Goal: Information Seeking & Learning: Find specific fact

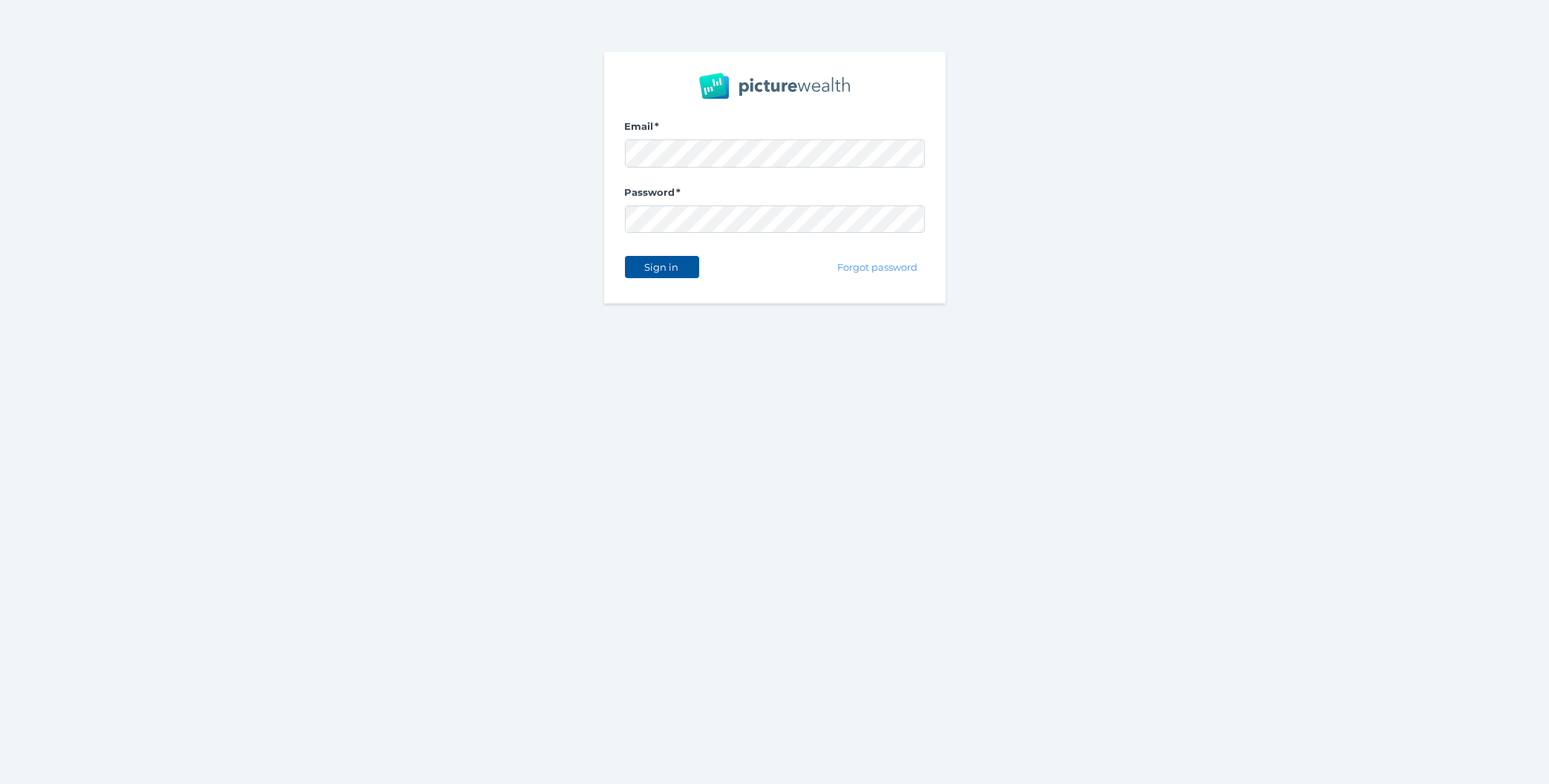
click at [629, 277] on button "Sign in" at bounding box center [662, 266] width 74 height 22
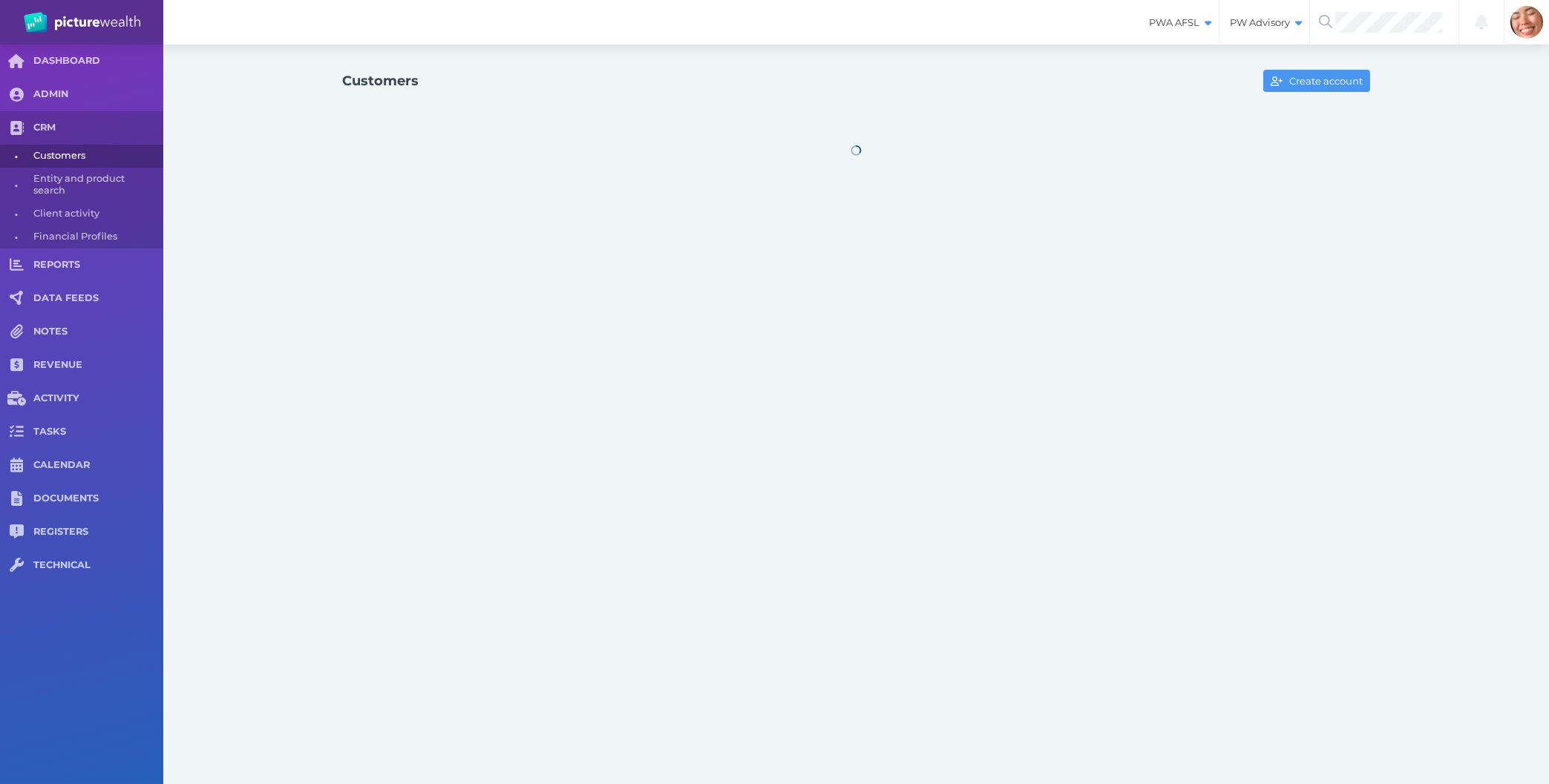
select select "25"
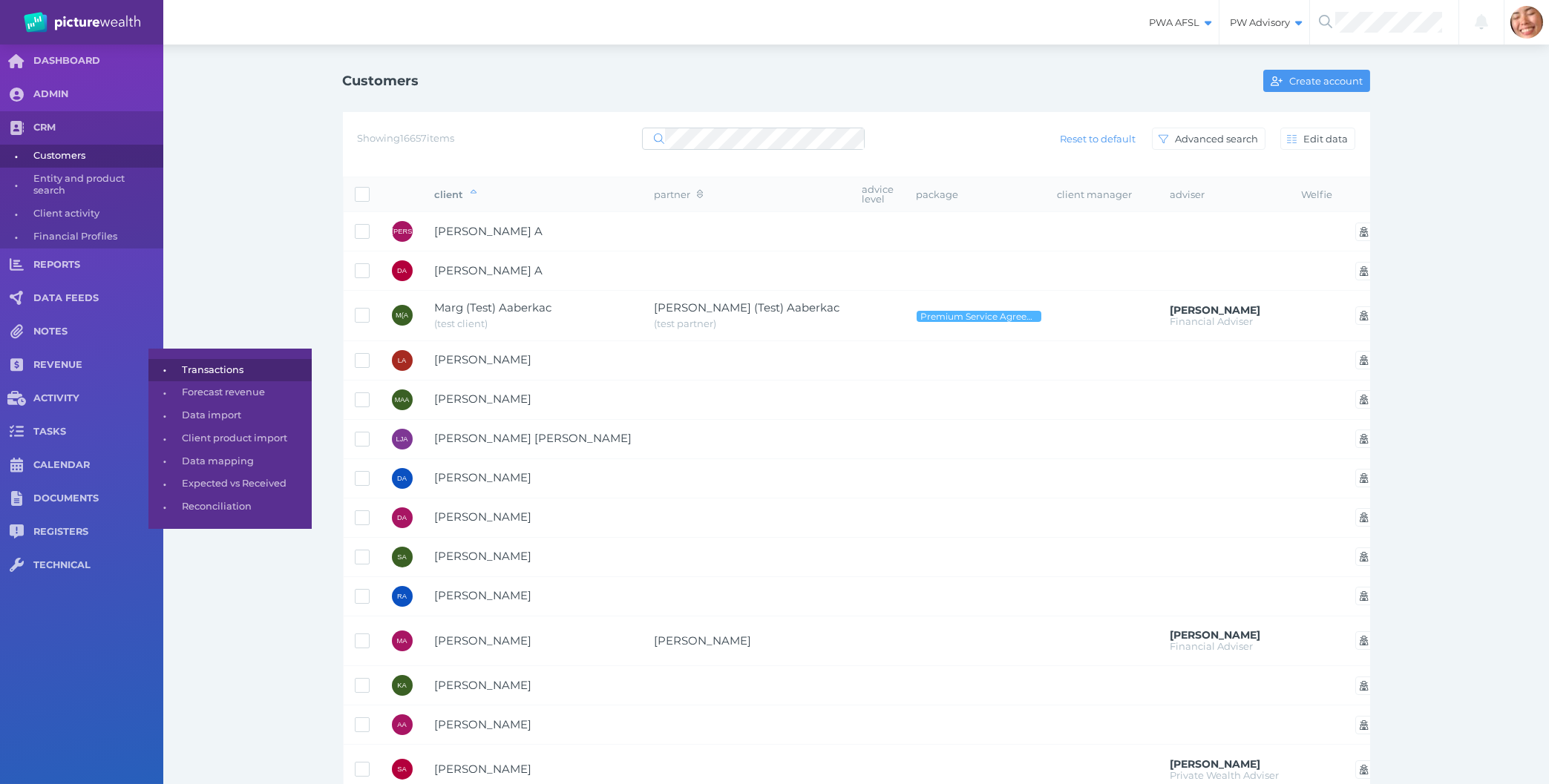
click at [177, 370] on span "•" at bounding box center [165, 369] width 33 height 19
select select "25"
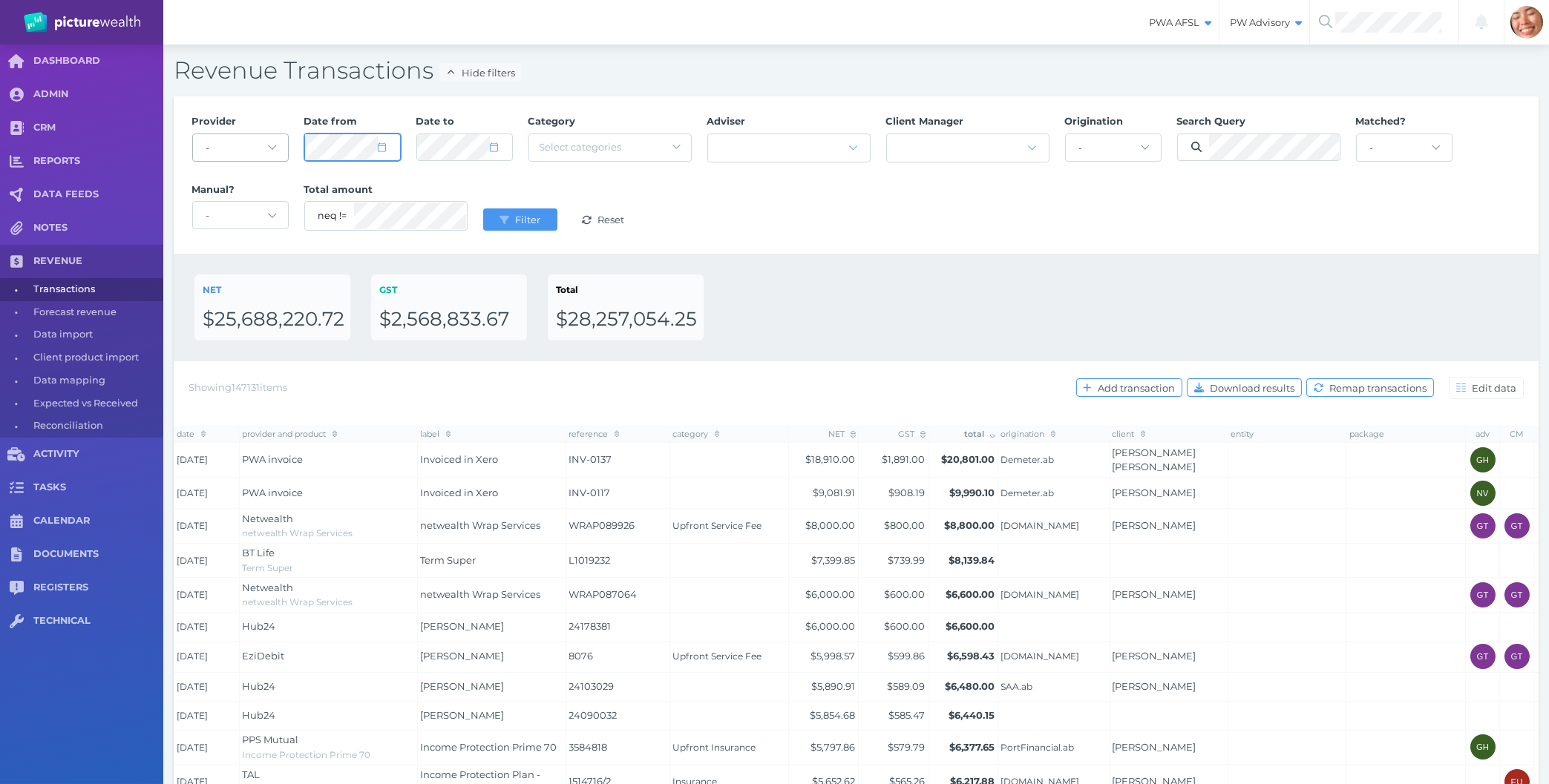
select select "6"
select select "2024"
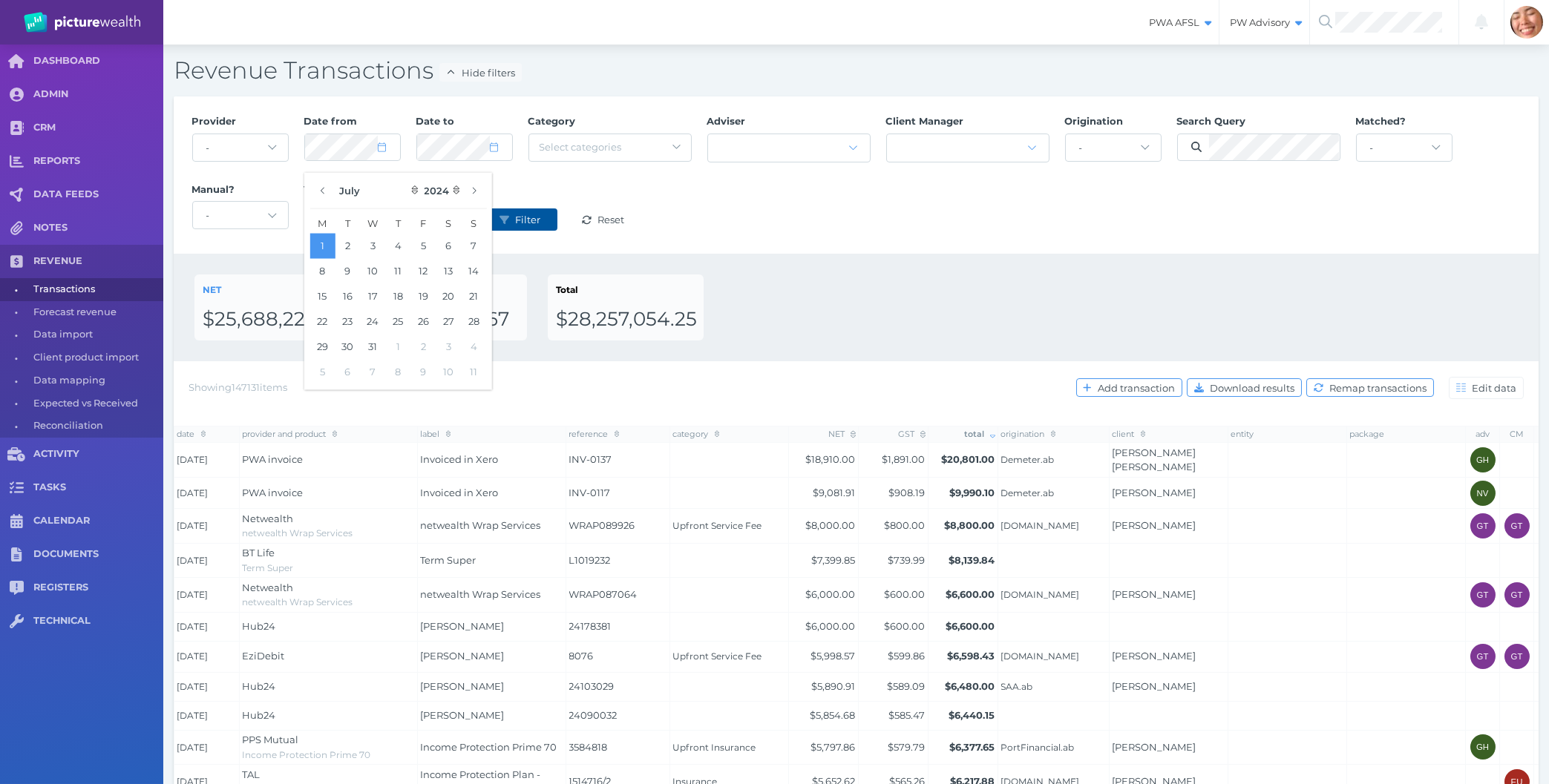
click at [525, 226] on button "Filter" at bounding box center [520, 219] width 74 height 22
click at [860, 225] on div "Provider - Acuity Fee Revenue Acuity Trustee Advocate Private Wealth Pty Ltd AI…" at bounding box center [855, 175] width 1343 height 137
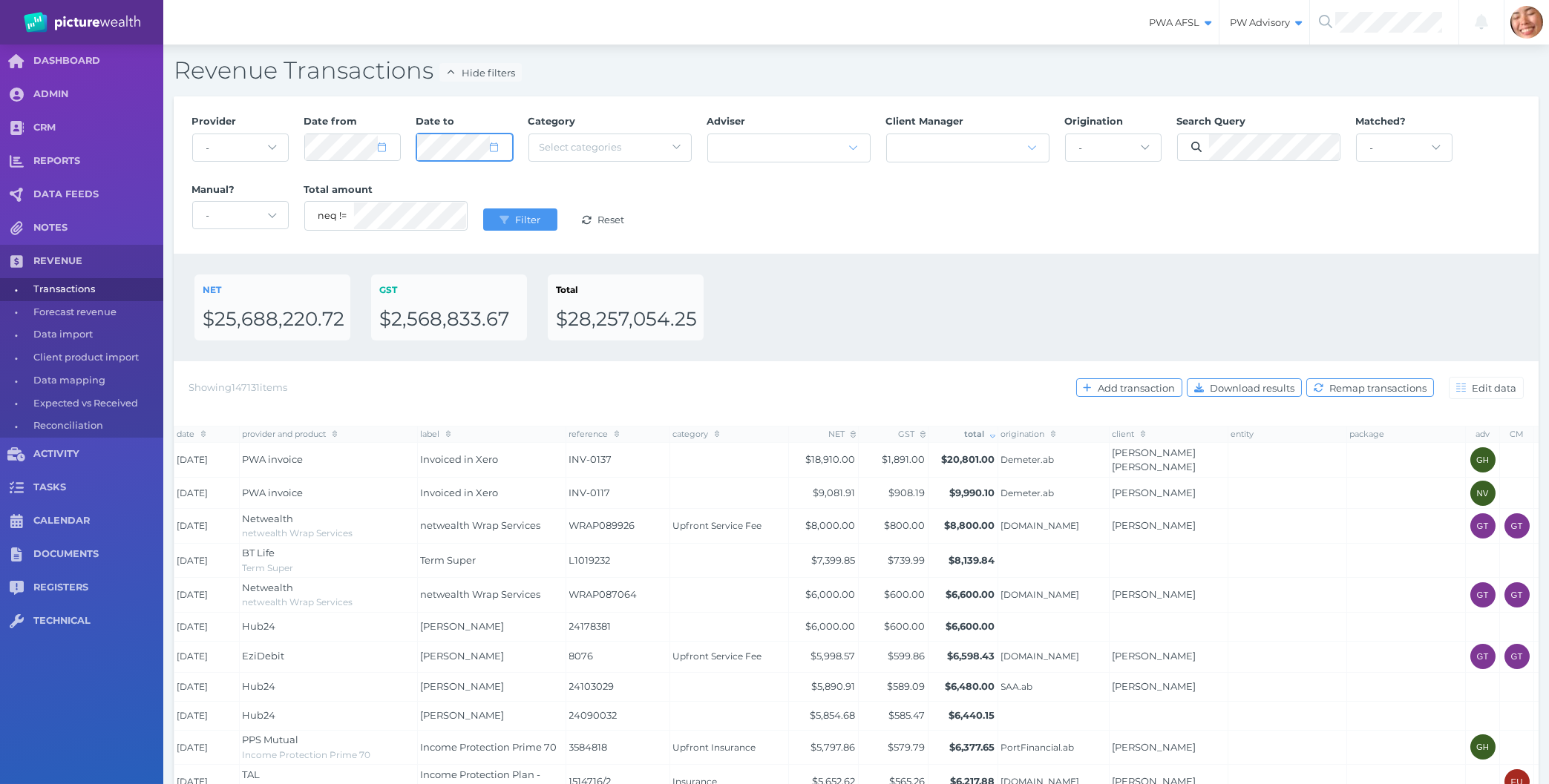
select select "5"
select select "2025"
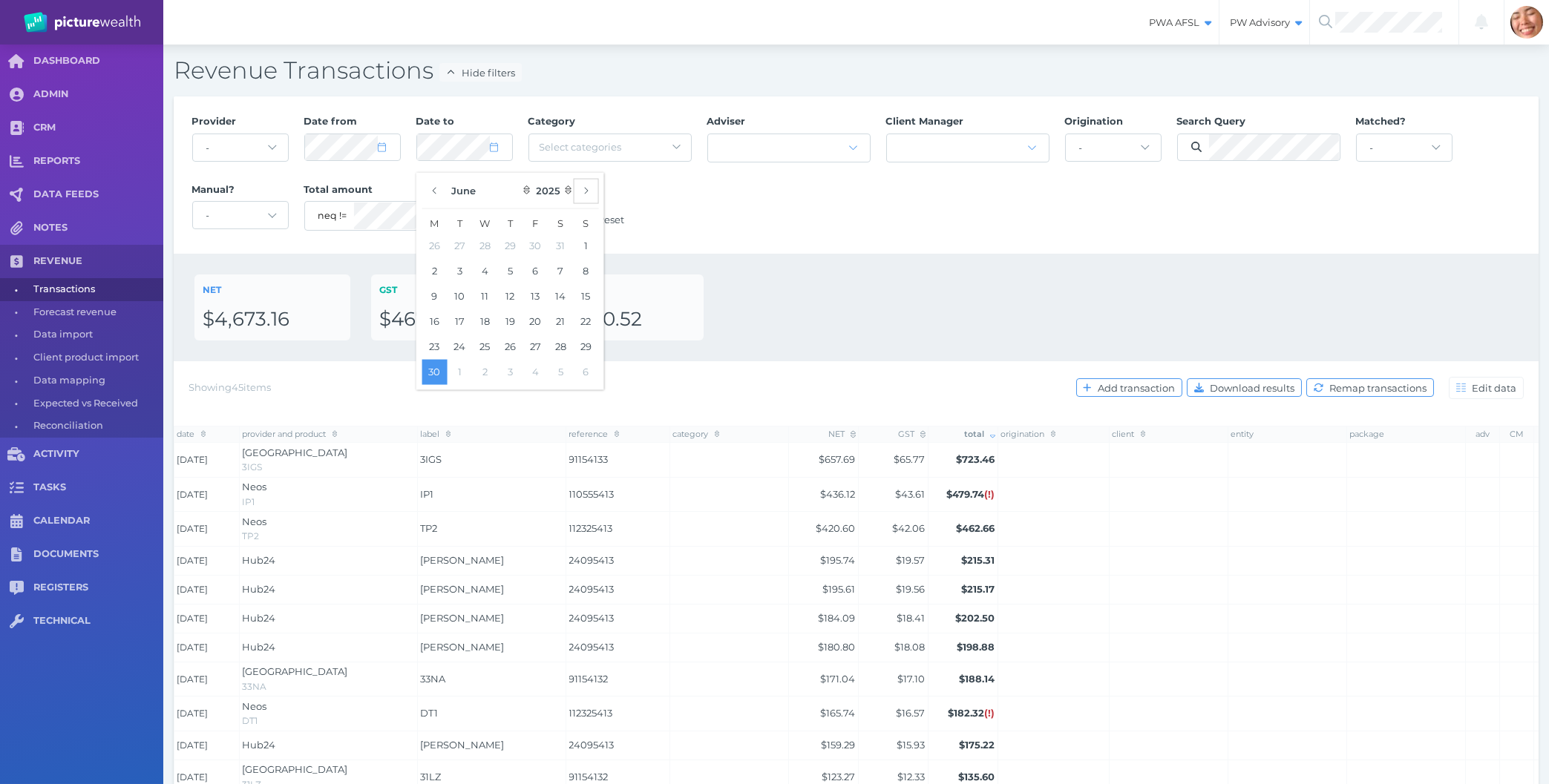
click at [590, 193] on button "button" at bounding box center [585, 190] width 25 height 25
select select "8"
click at [468, 343] on button "30" at bounding box center [459, 346] width 25 height 25
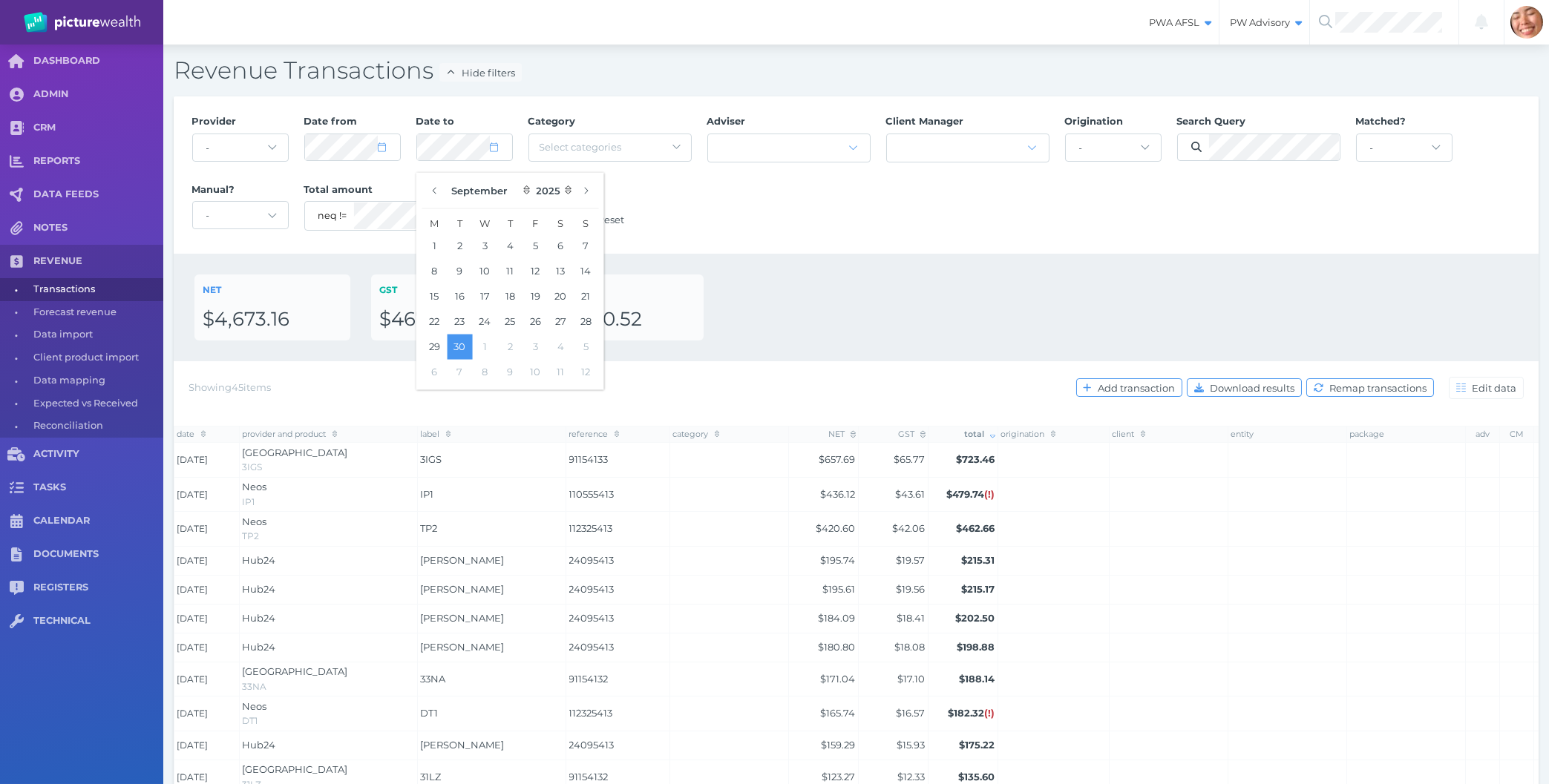
click at [710, 222] on div "Provider - Acuity Fee Revenue Acuity Trustee Advocate Private Wealth Pty Ltd AI…" at bounding box center [855, 175] width 1343 height 137
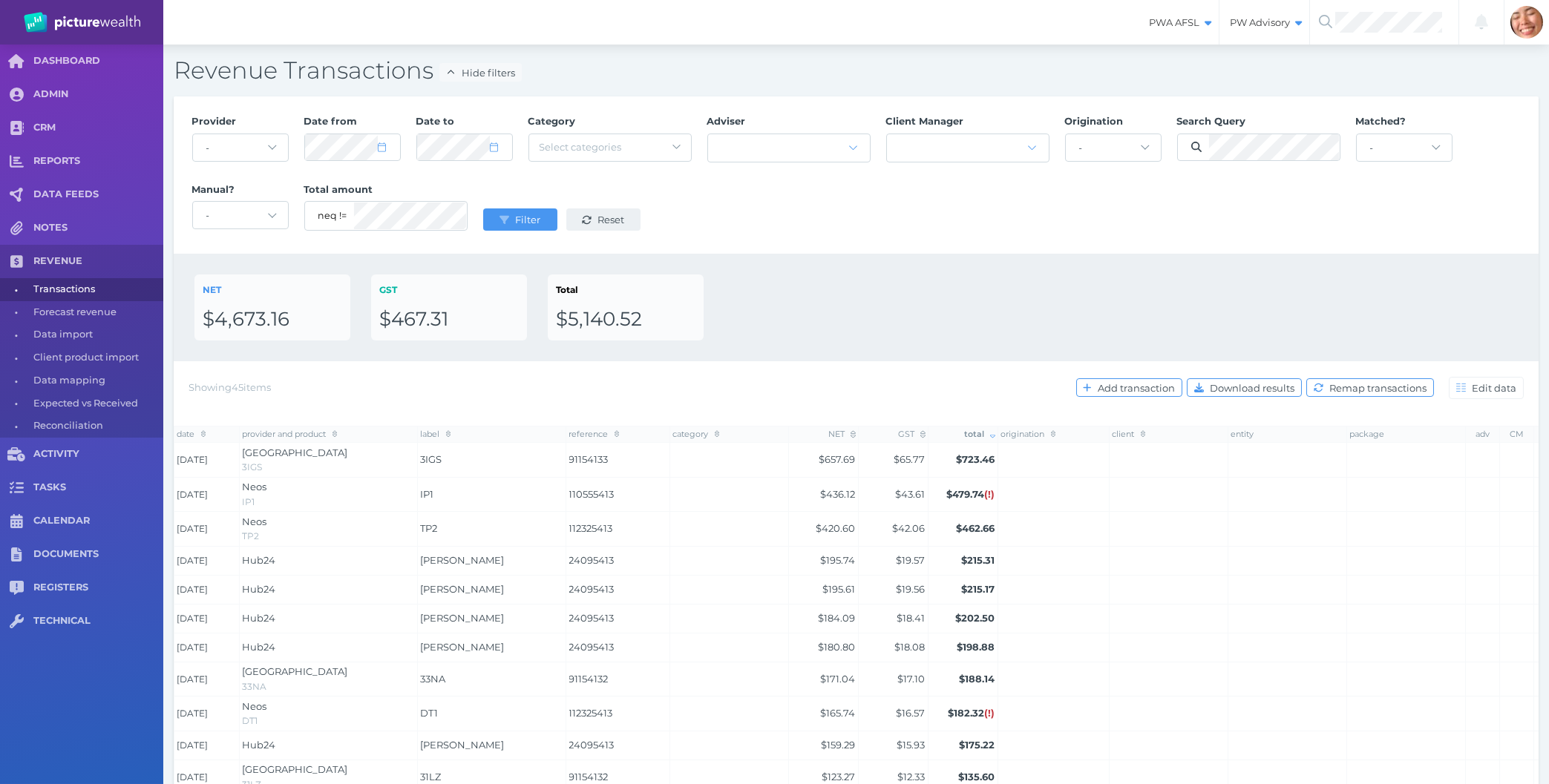
click at [513, 219] on span "Filter" at bounding box center [529, 219] width 35 height 12
click at [821, 221] on div "Provider - Acuity Fee Revenue Acuity Trustee Advocate Private Wealth Pty Ltd AI…" at bounding box center [855, 175] width 1343 height 137
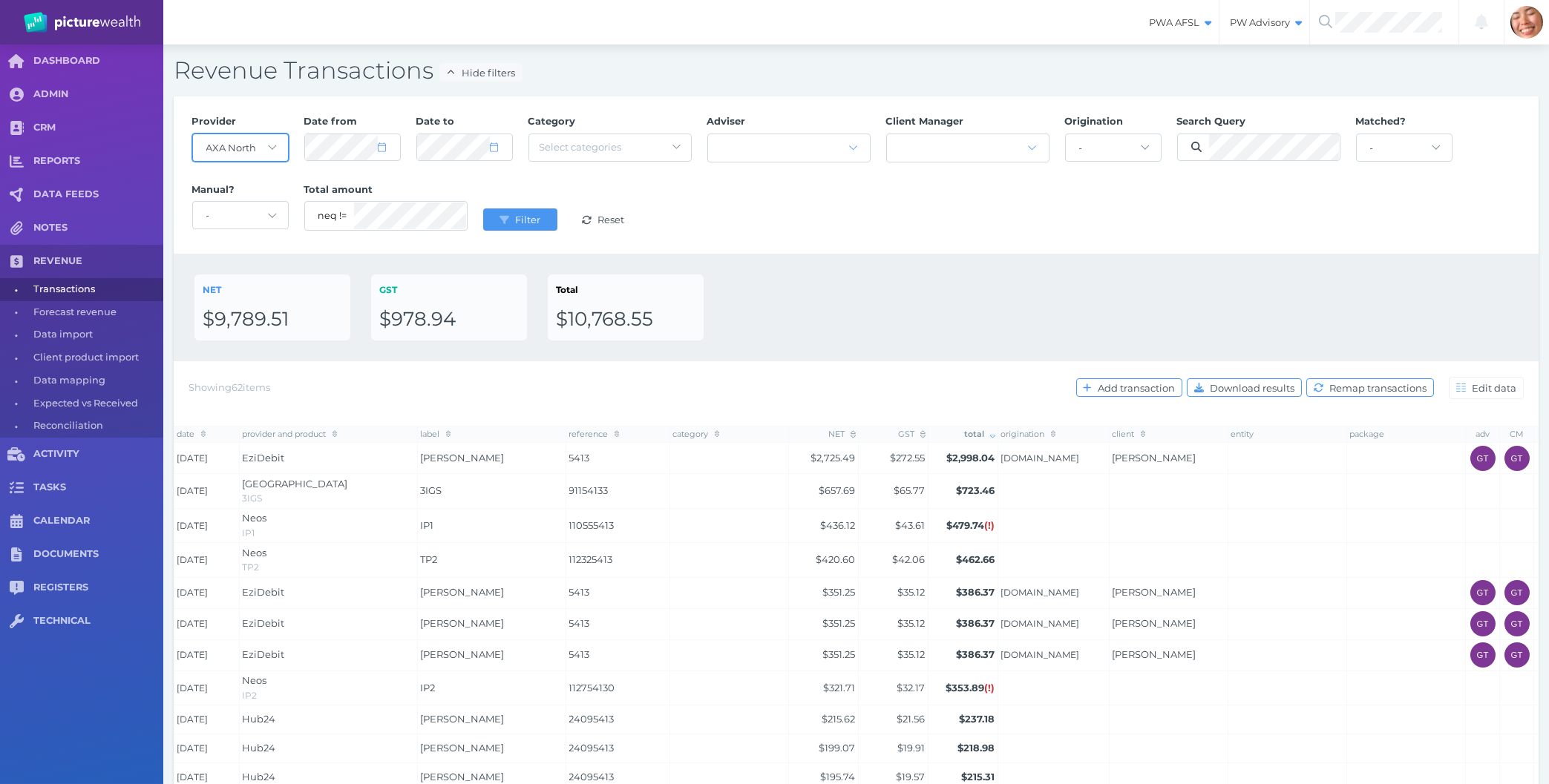
click option "AXA North" at bounding box center [0, 0] width 0 height 0
click at [193, 135] on select "- Acuity Fee Revenue Acuity Trustee Advocate Private Wealth Pty Ltd AIA Austral…" at bounding box center [240, 148] width 95 height 27
select select "3kp1HH8n"
click option "EziDebit" at bounding box center [0, 0] width 0 height 0
click at [506, 217] on icon "submit" at bounding box center [504, 219] width 10 height 8
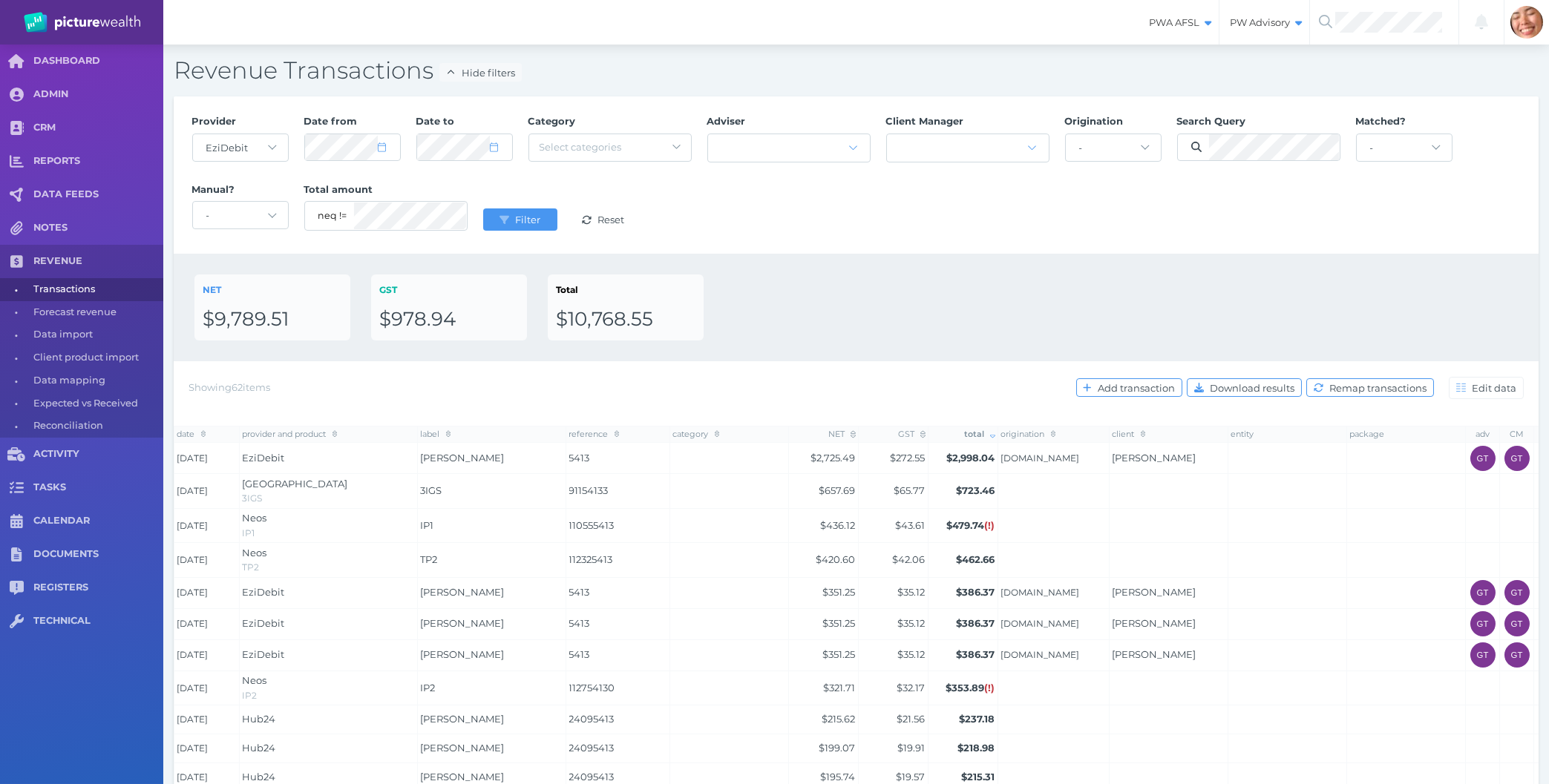
click at [932, 215] on div "Provider - Acuity Fee Revenue Acuity Trustee Advocate Private Wealth Pty Ltd AI…" at bounding box center [855, 175] width 1343 height 137
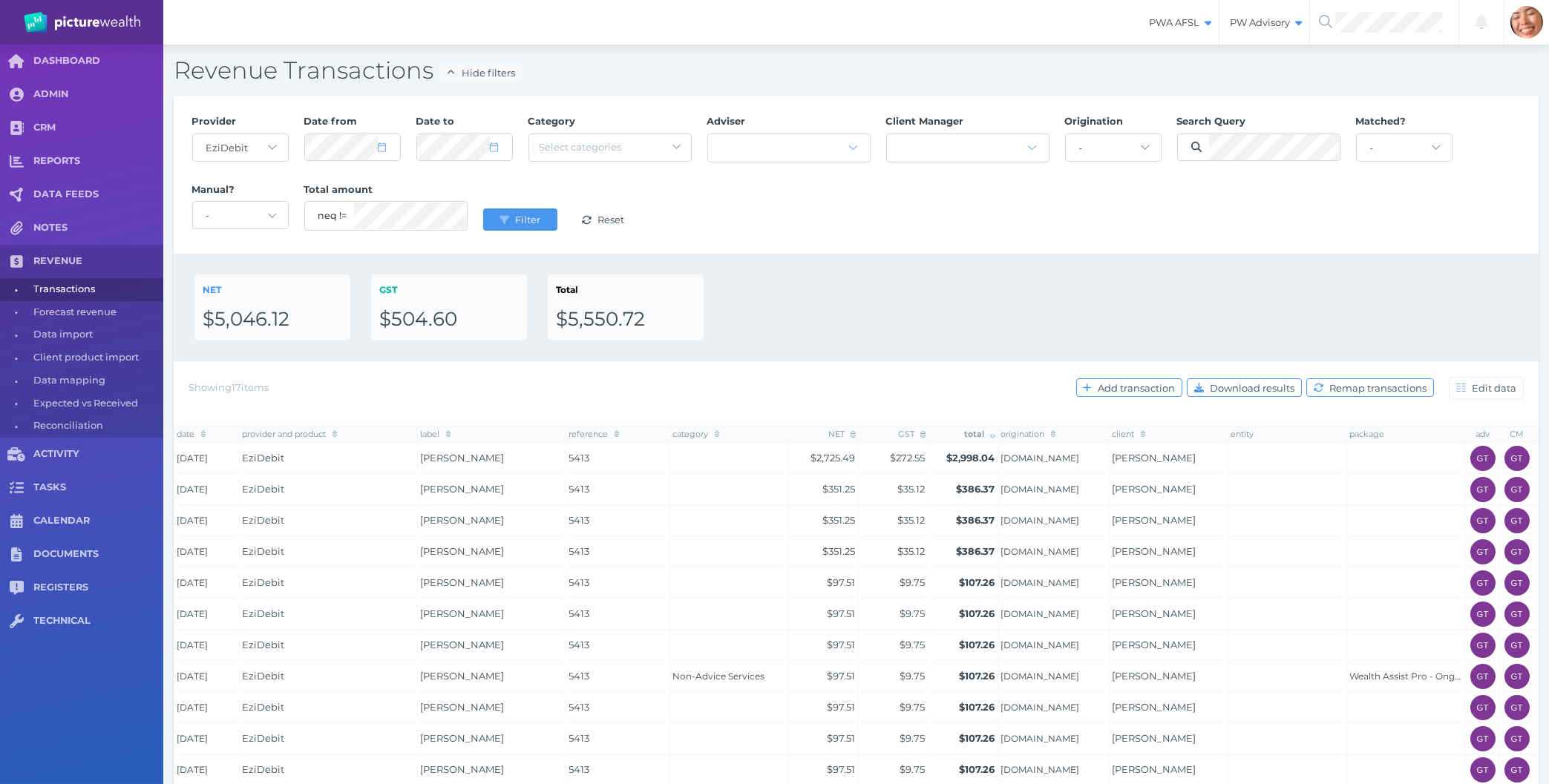
click at [1211, 356] on div "NET $5,046.12 GST $504.60 Total $5,550.72" at bounding box center [855, 307] width 1364 height 108
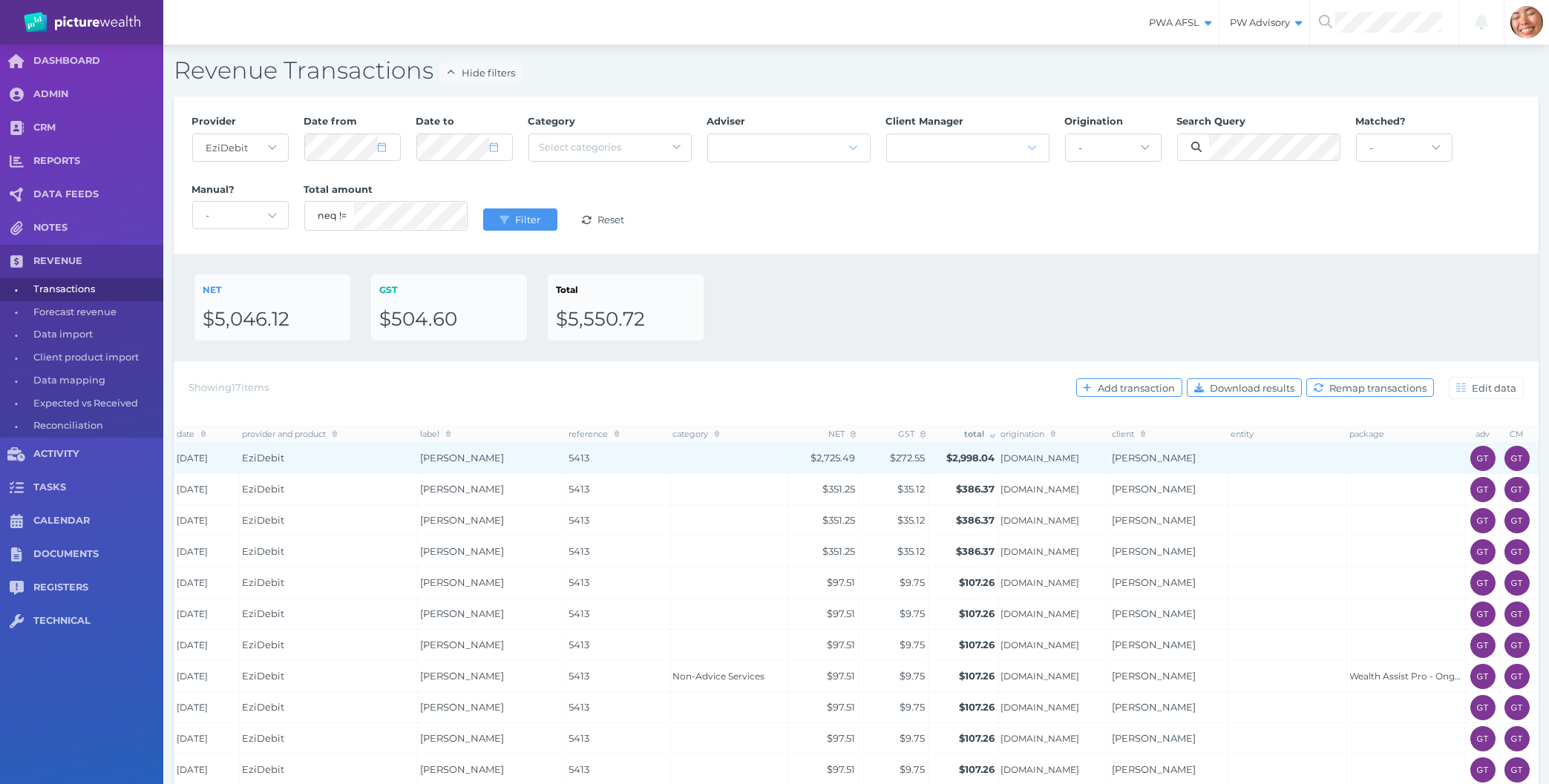
click at [680, 464] on td at bounding box center [729, 458] width 119 height 31
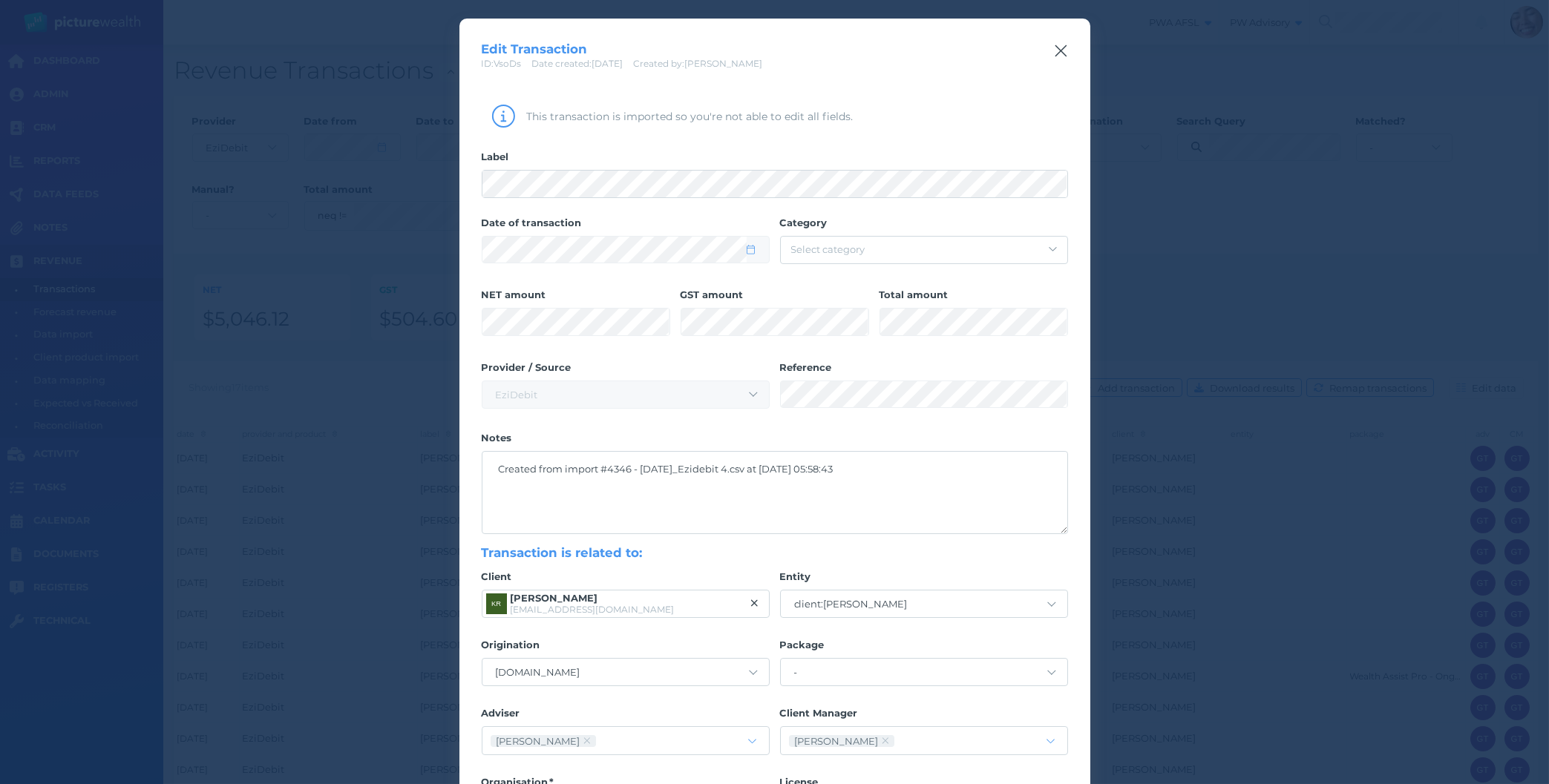
click at [1064, 48] on icon "button" at bounding box center [1060, 51] width 12 height 12
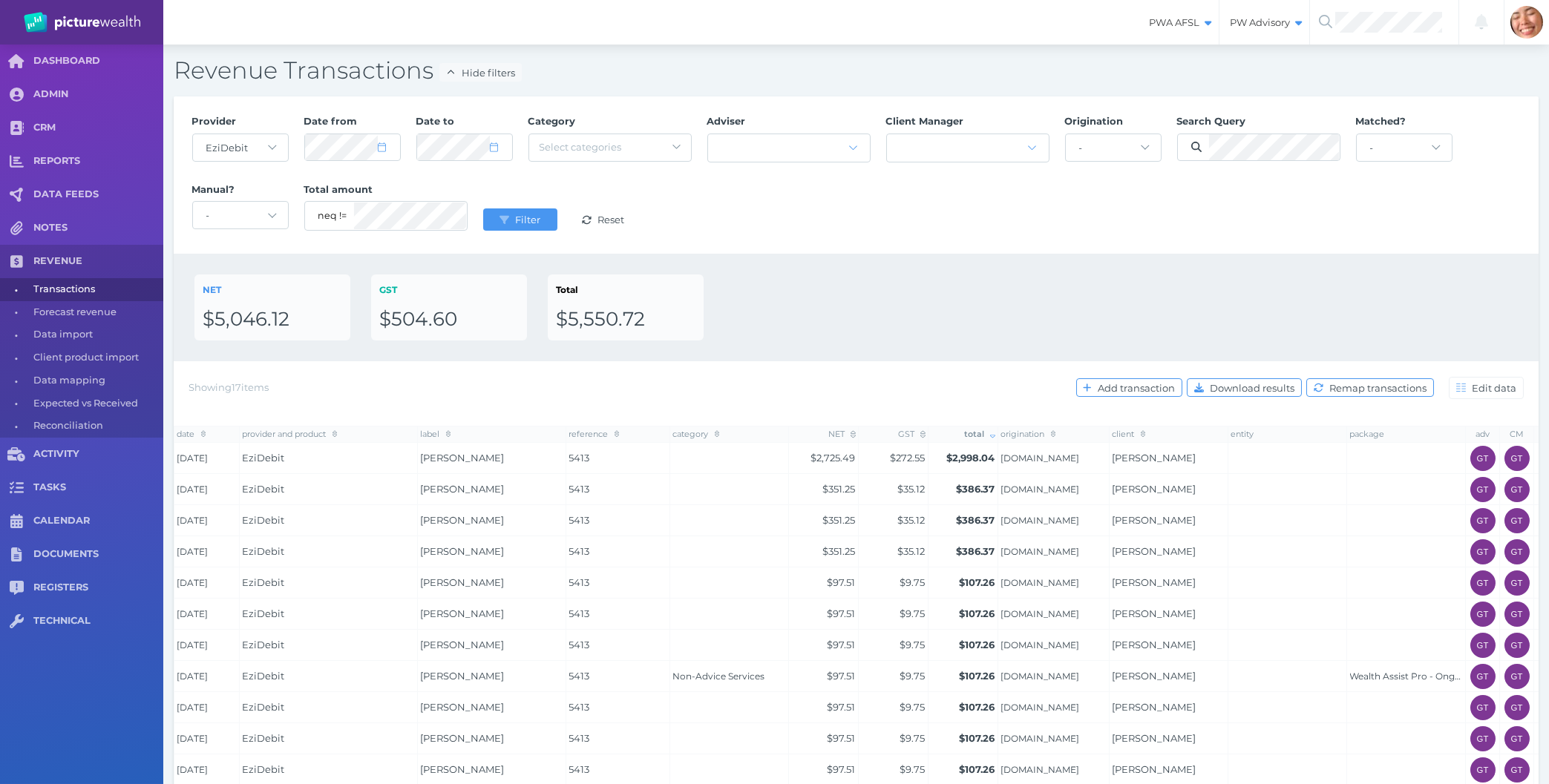
click at [804, 351] on div "NET $5,046.12 GST $504.60 Total $5,550.72" at bounding box center [855, 307] width 1364 height 108
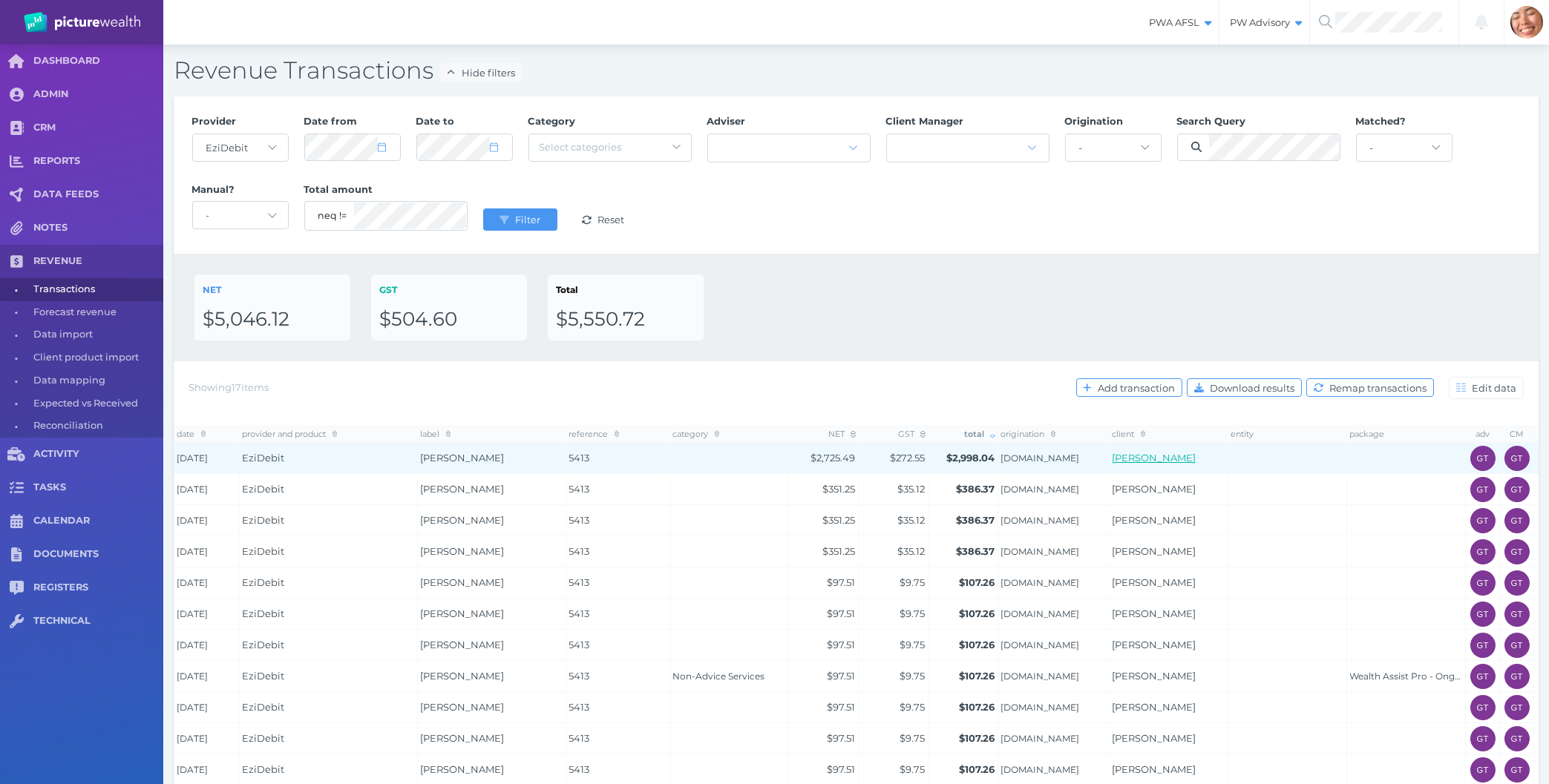
click at [1135, 460] on link "[PERSON_NAME]" at bounding box center [1154, 458] width 84 height 12
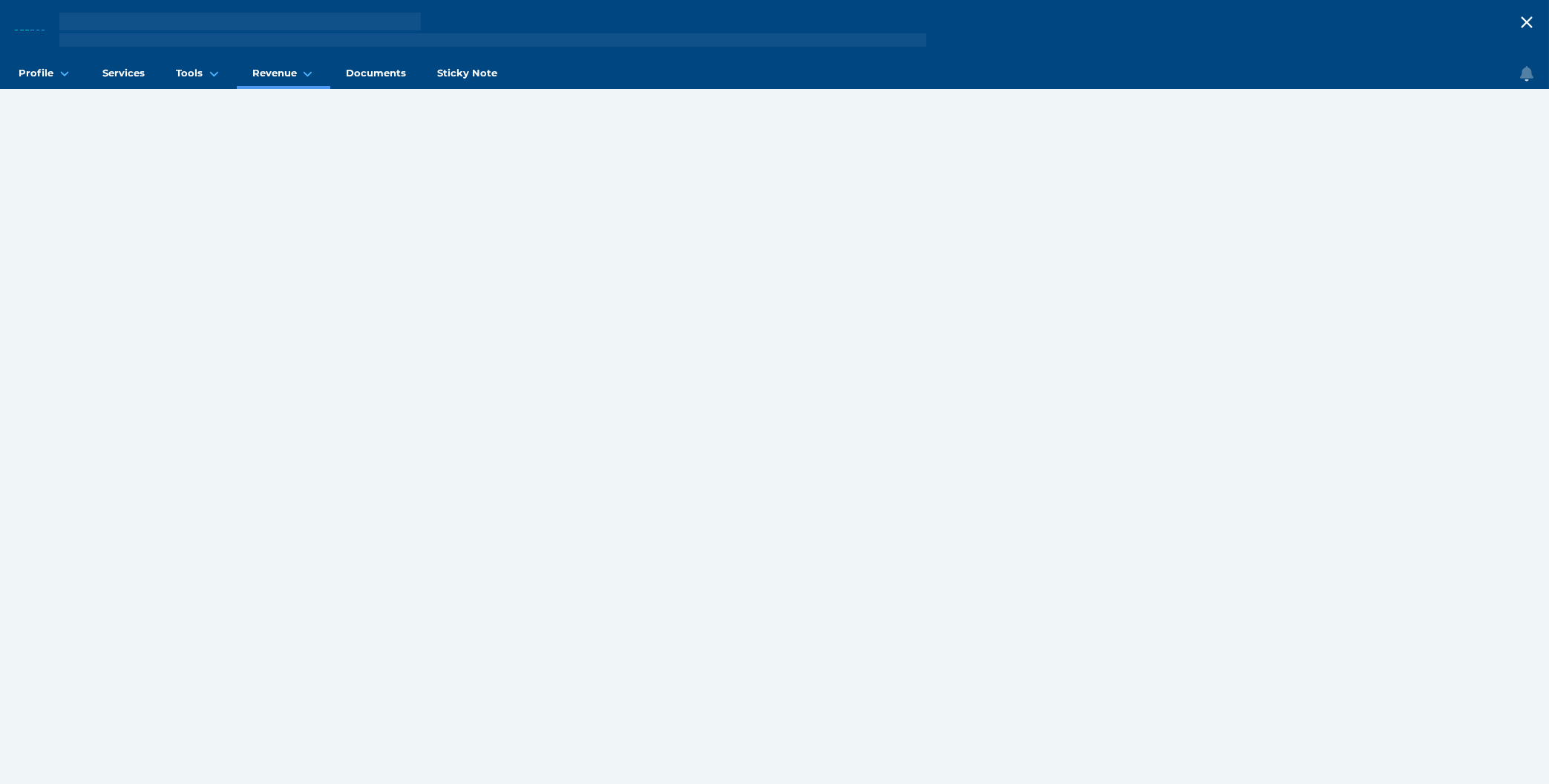
select select "25"
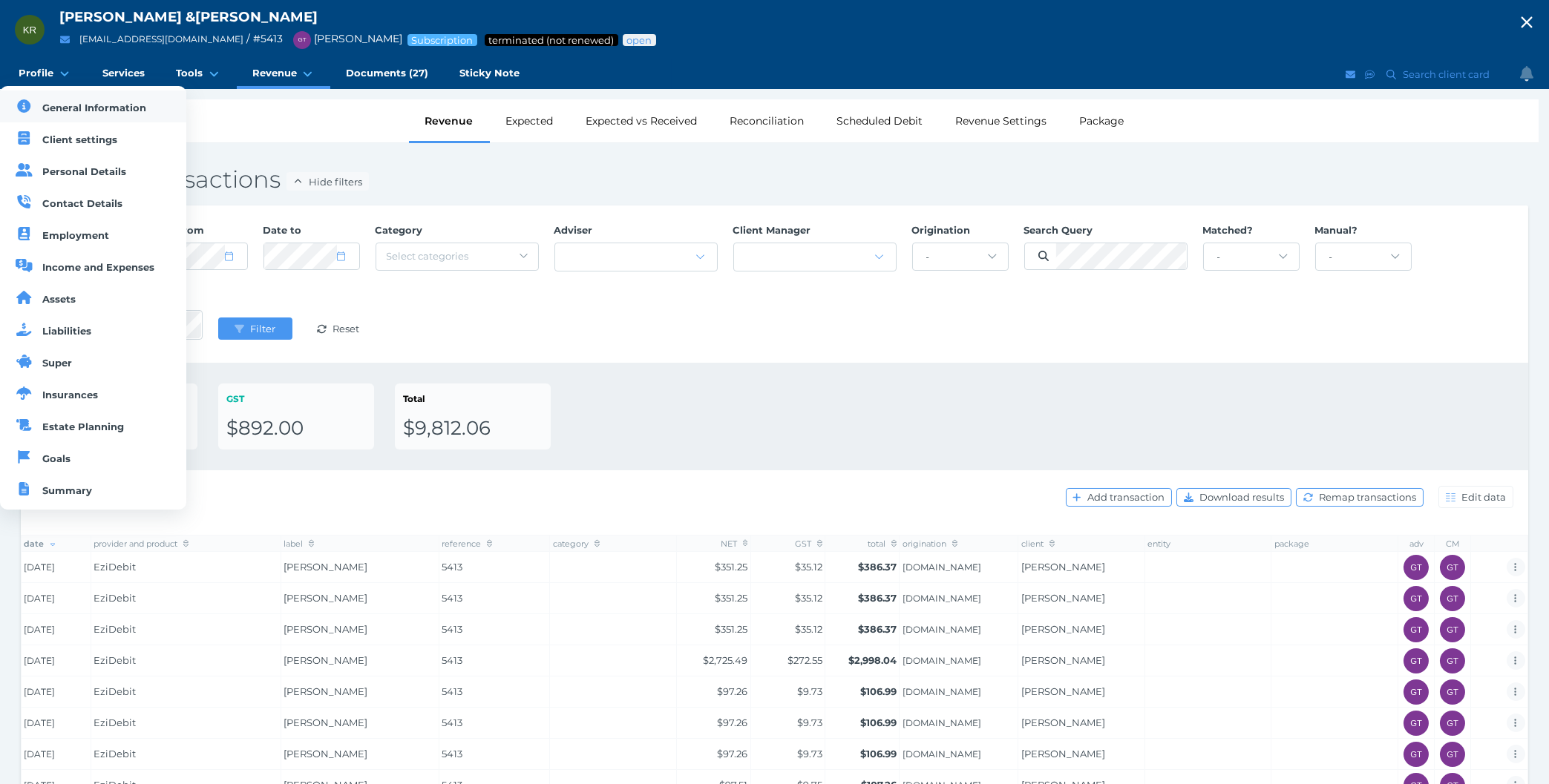
click at [51, 111] on span "General Information" at bounding box center [95, 108] width 104 height 12
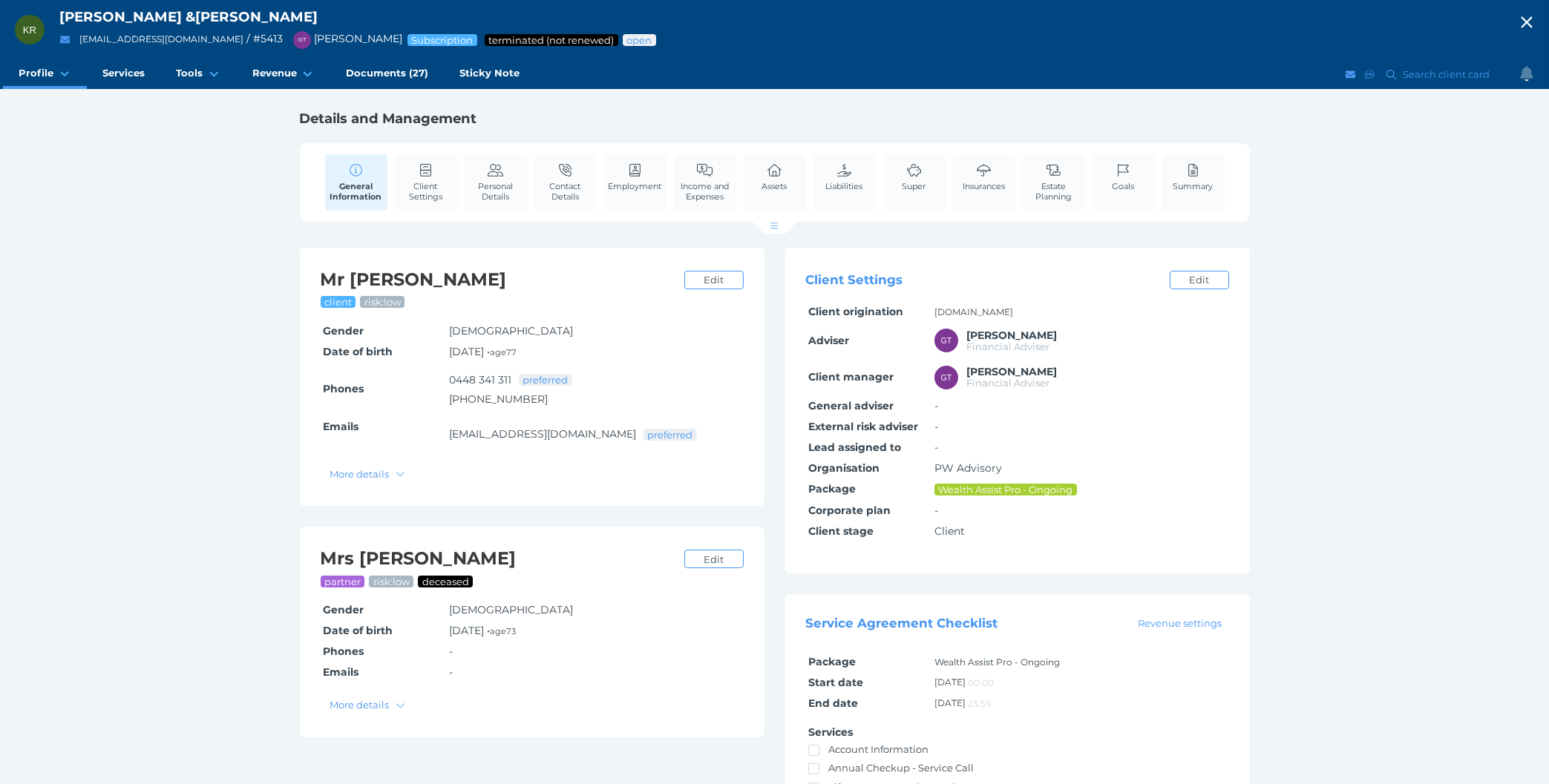
click at [1408, 426] on div "KR [PERSON_NAME] & [PERSON_NAME] [EMAIL_ADDRESS][DOMAIN_NAME] / # 5413 GT [PERS…" at bounding box center [774, 442] width 1549 height 885
